Goal: Ask a question: Seek information or help from site administrators or community

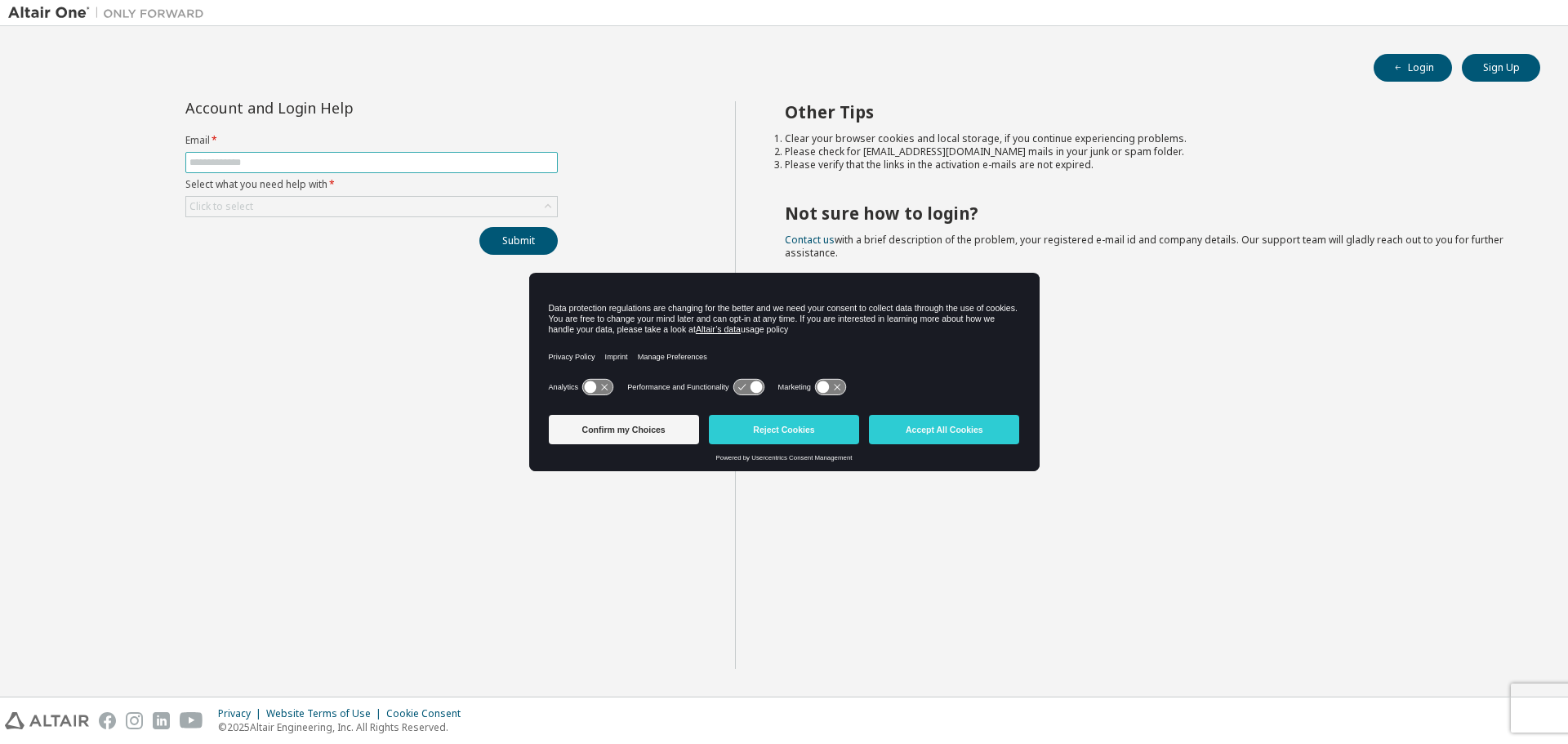
click at [321, 156] on span at bounding box center [372, 162] width 373 height 22
click at [933, 432] on button "Accept All Cookies" at bounding box center [944, 429] width 150 height 29
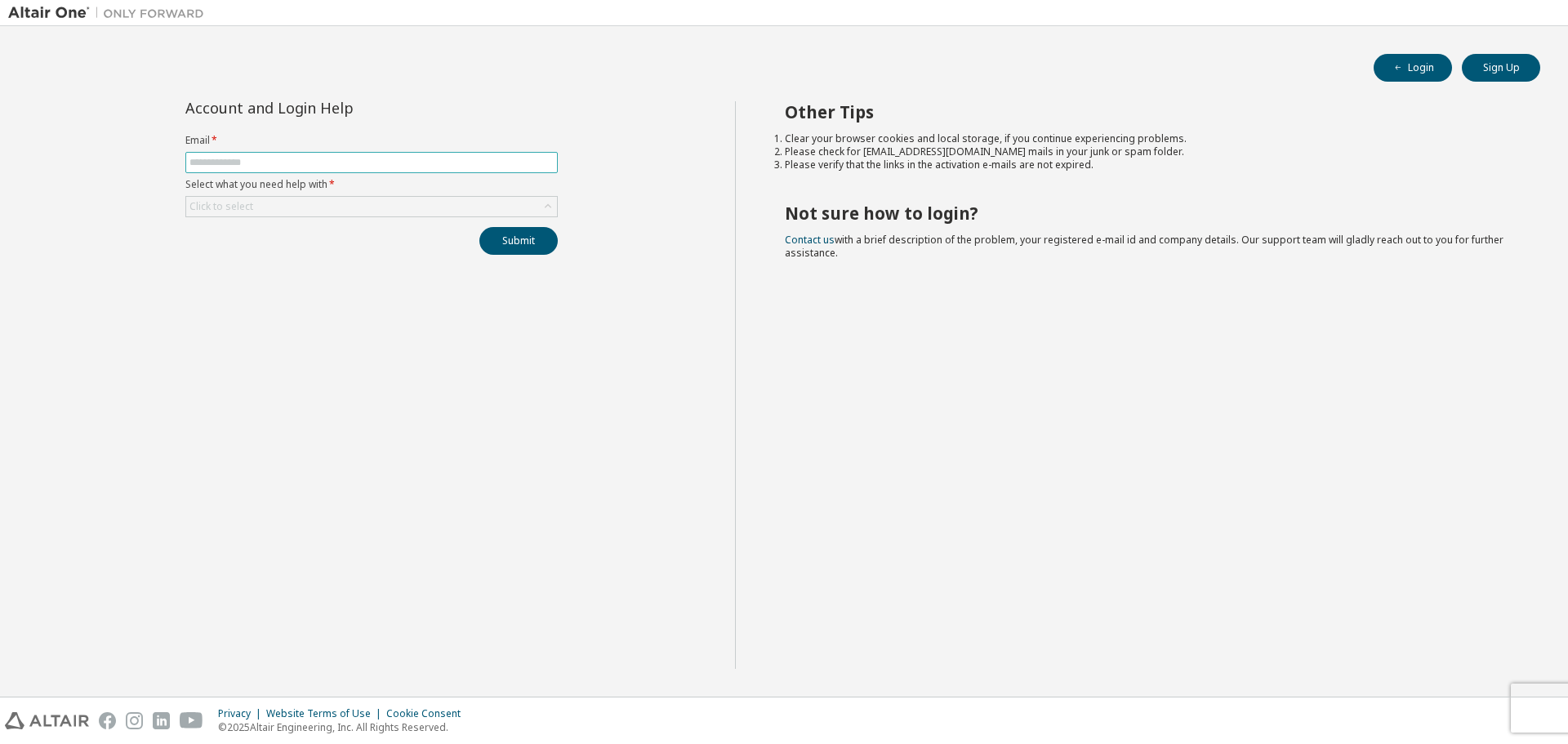
click at [349, 164] on input "text" at bounding box center [371, 162] width 364 height 13
type input "**********"
click at [508, 242] on button "Submit" at bounding box center [519, 241] width 79 height 28
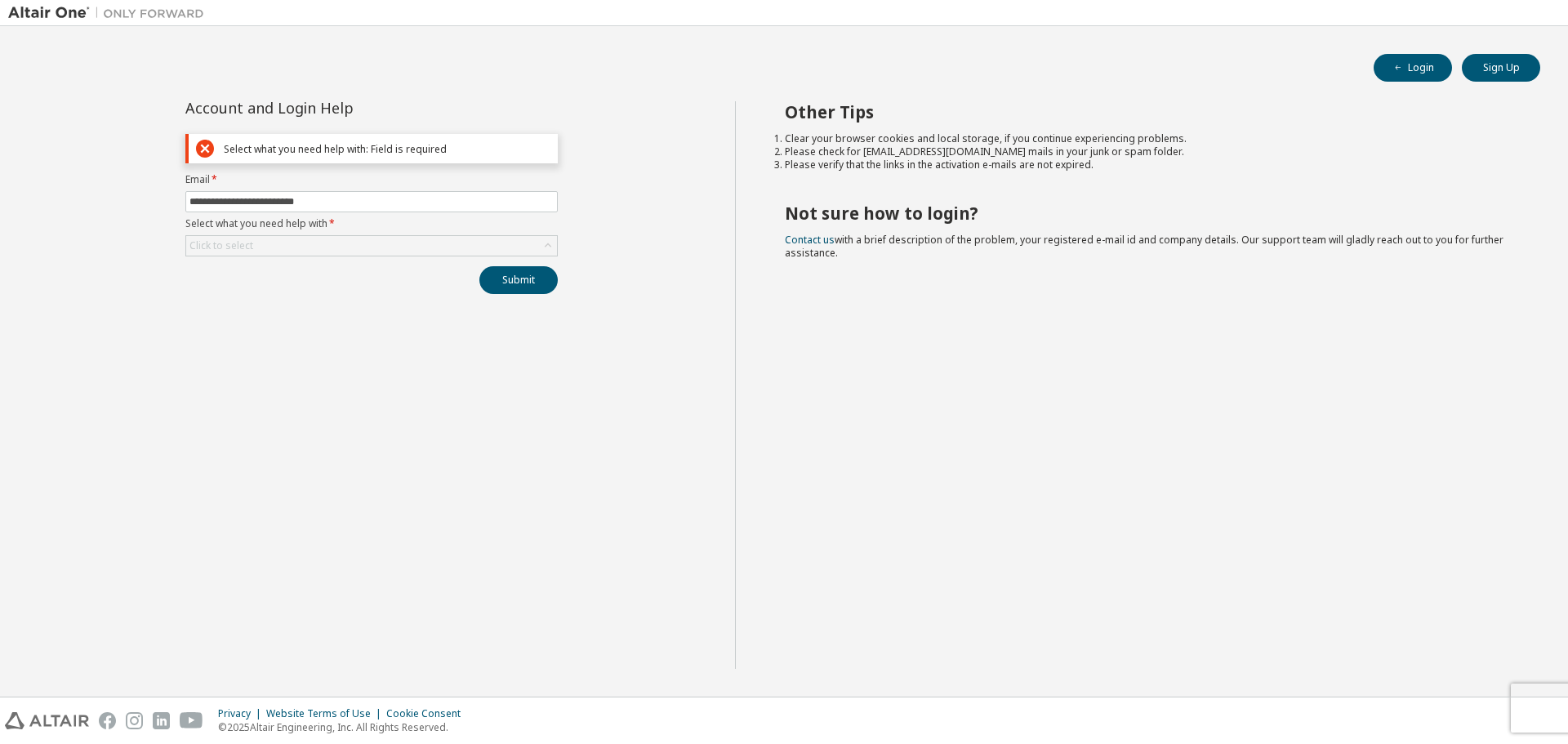
click at [414, 150] on div "Select what you need help with: Field is required" at bounding box center [387, 149] width 327 height 12
drag, startPoint x: 379, startPoint y: 149, endPoint x: 456, endPoint y: 151, distance: 77.0
click at [456, 151] on div "Select what you need help with: Field is required" at bounding box center [387, 149] width 327 height 12
click at [459, 151] on div "Select what you need help with: Field is required" at bounding box center [387, 149] width 327 height 12
drag, startPoint x: 225, startPoint y: 150, endPoint x: 457, endPoint y: 162, distance: 232.3
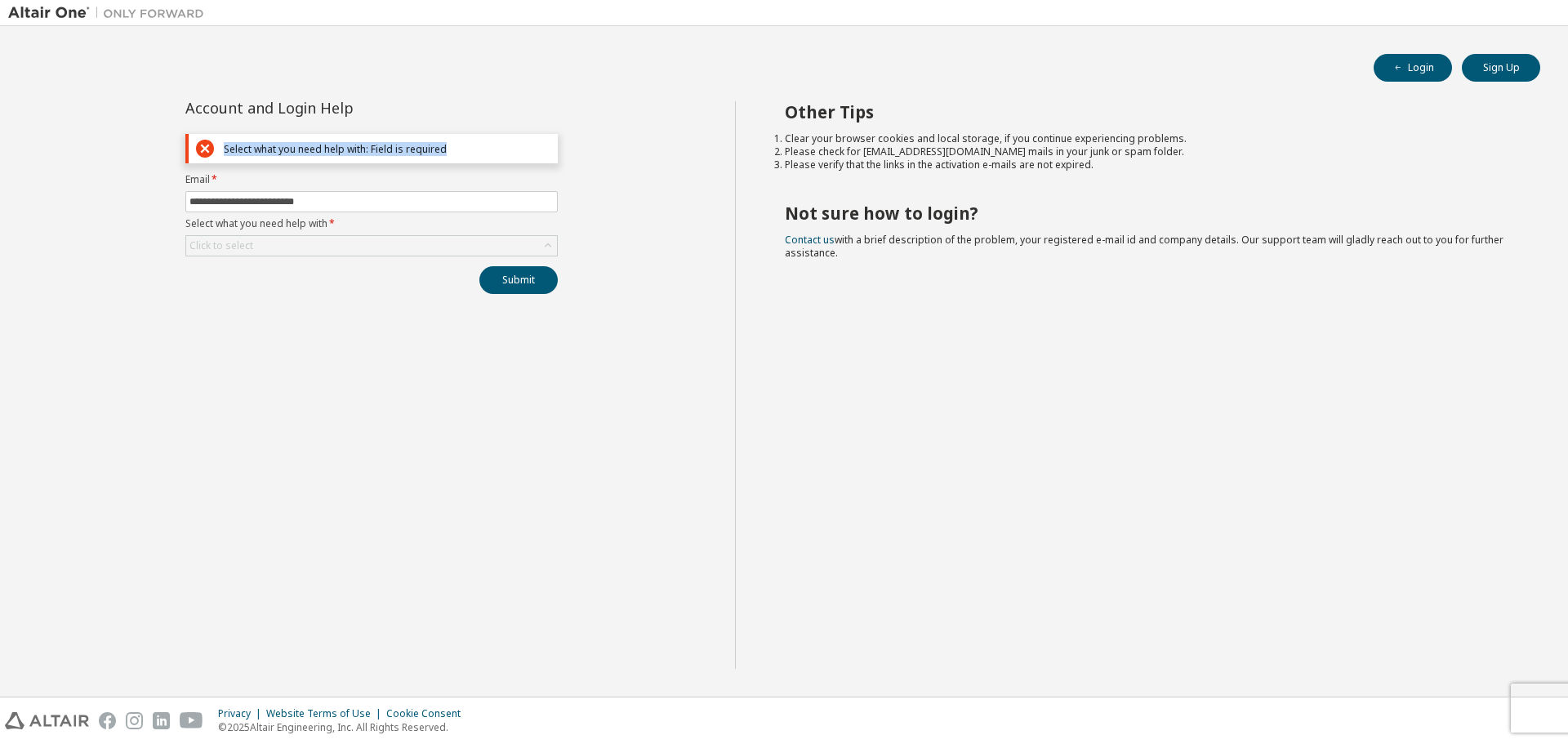
click at [457, 162] on div "Select what you need help with: Field is required" at bounding box center [372, 148] width 373 height 29
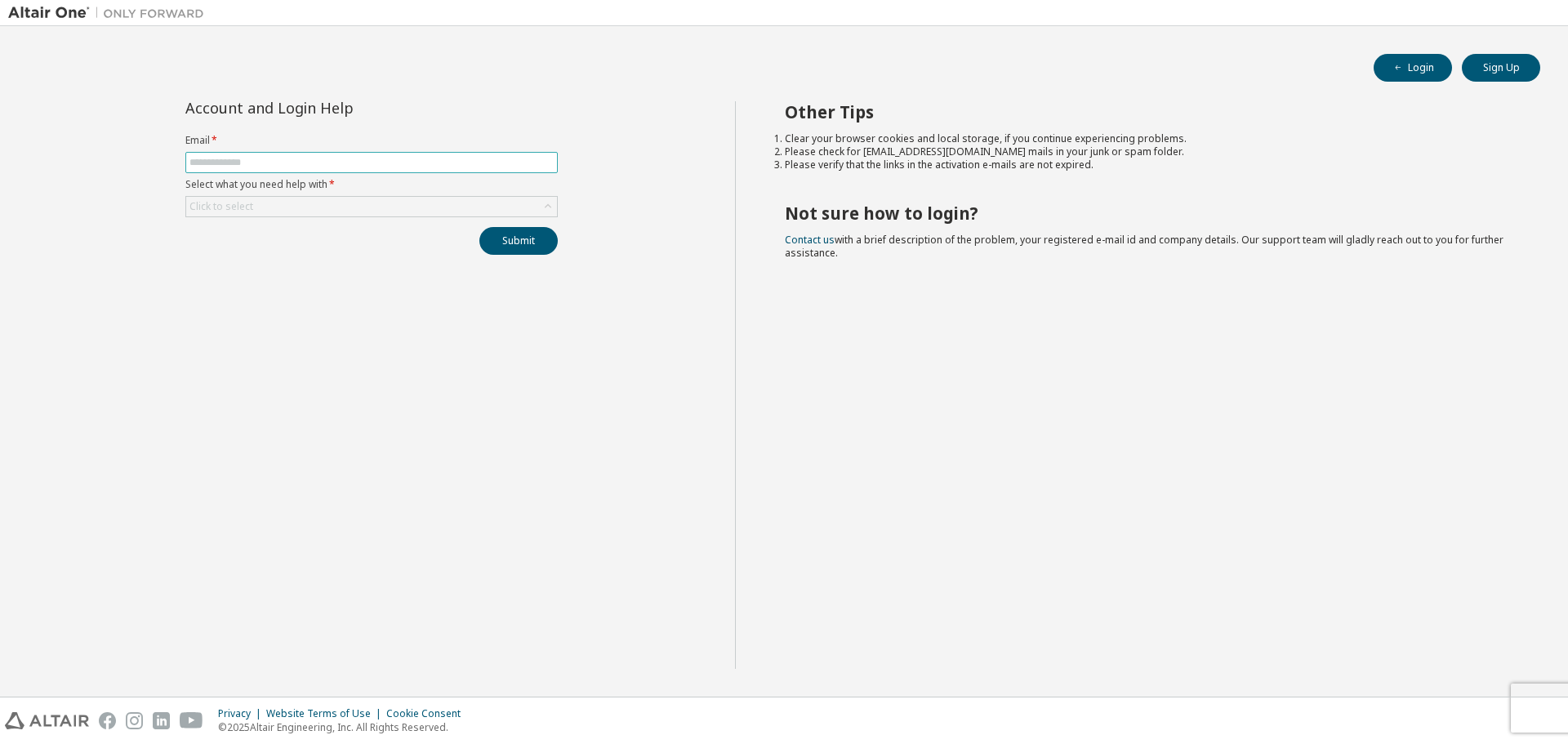
click at [244, 158] on input "text" at bounding box center [371, 162] width 364 height 13
type input "*"
click at [257, 164] on input "text" at bounding box center [371, 162] width 364 height 13
paste input "**********"
type input "**********"
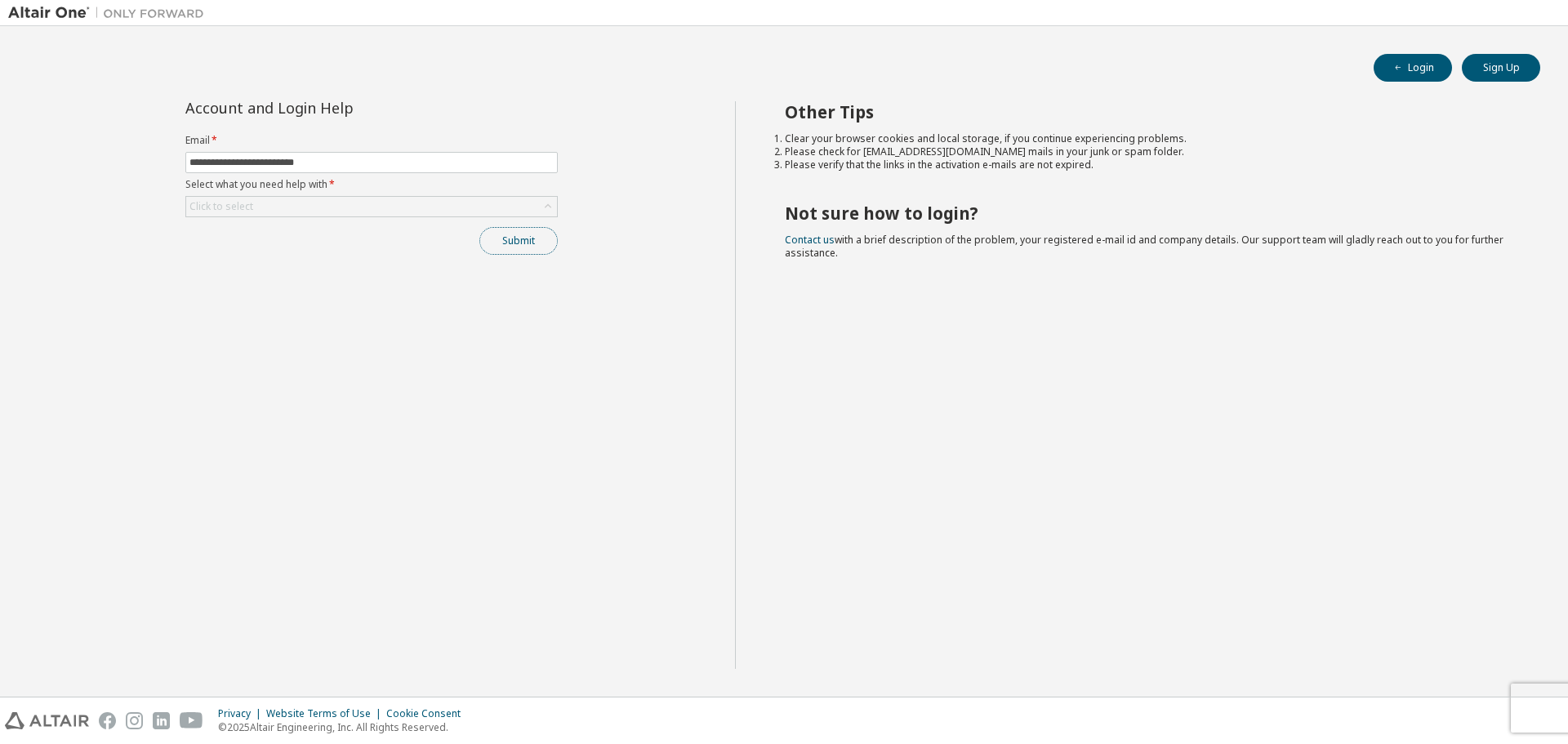
click at [510, 243] on button "Submit" at bounding box center [519, 241] width 79 height 28
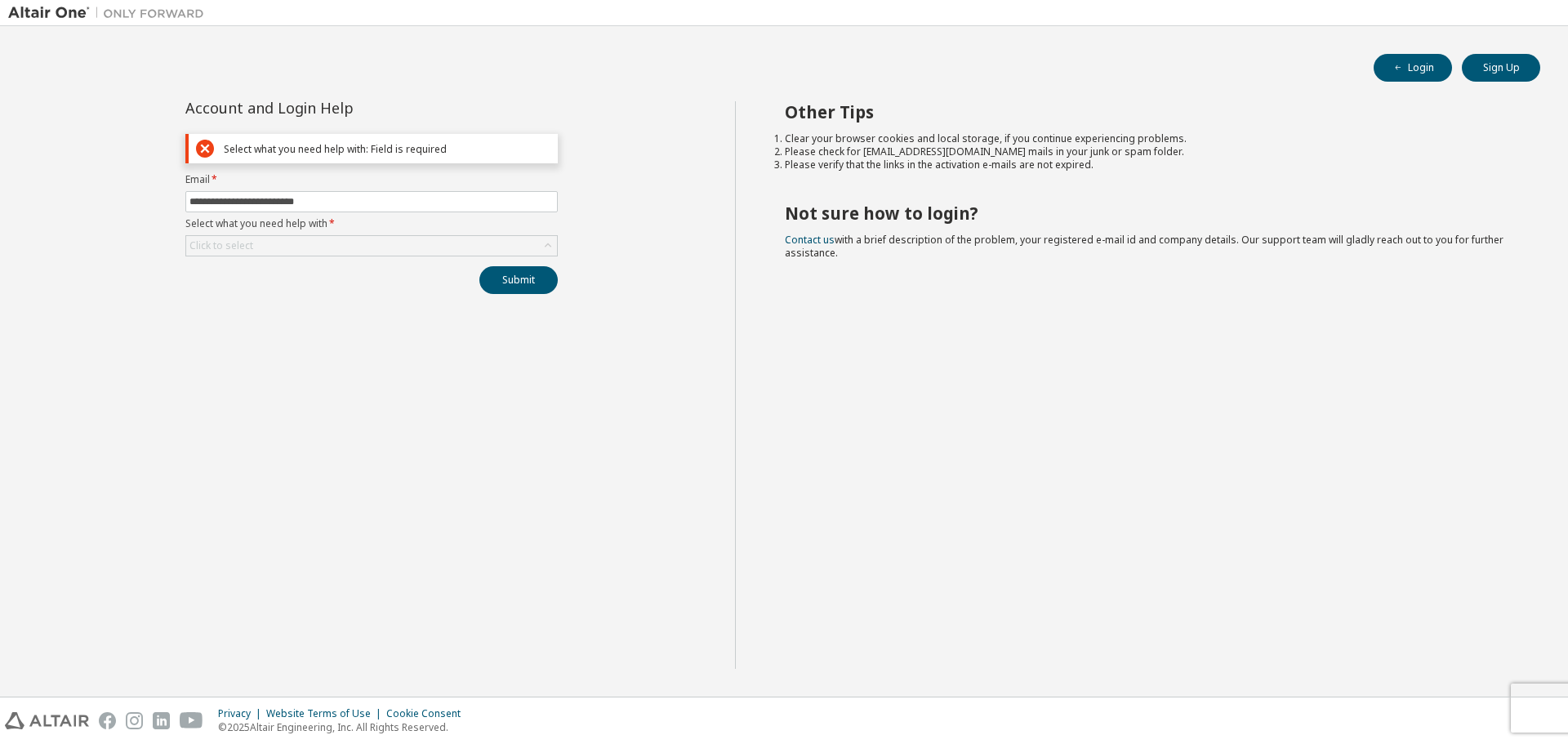
click at [347, 149] on div "Select what you need help with: Field is required" at bounding box center [387, 149] width 327 height 12
click at [1428, 67] on button "Login" at bounding box center [1413, 68] width 79 height 28
